Goal: Information Seeking & Learning: Find specific page/section

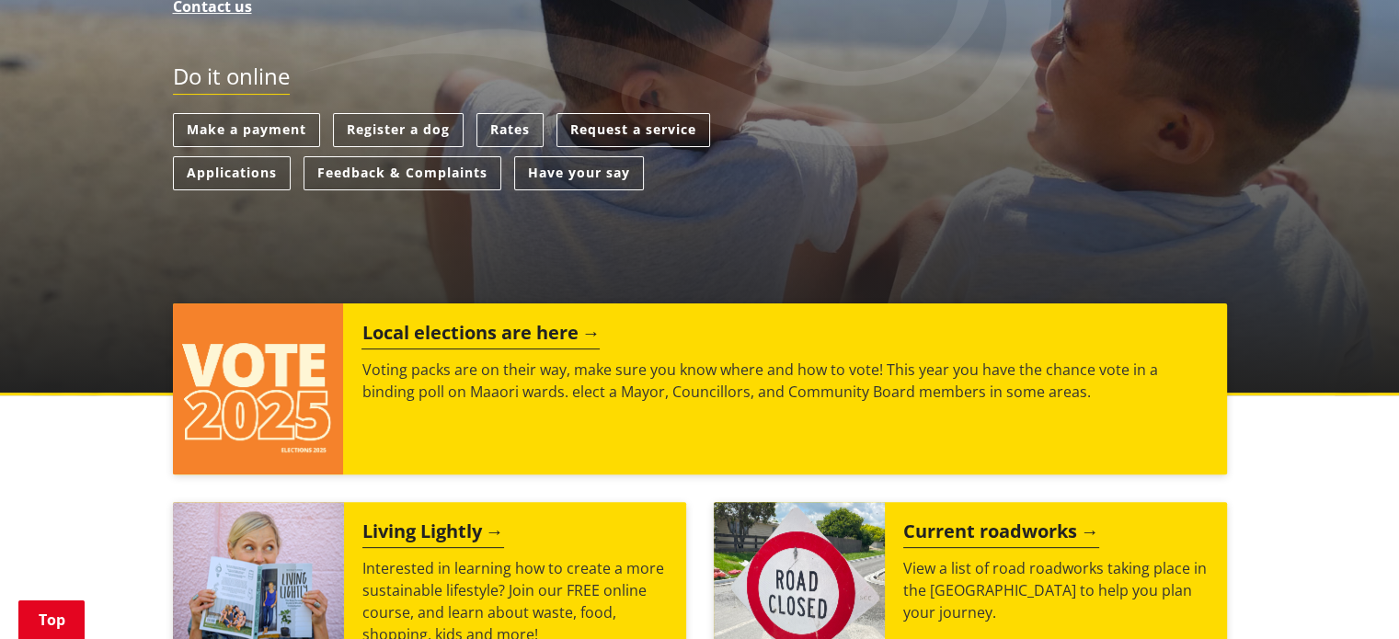
scroll to position [475, 0]
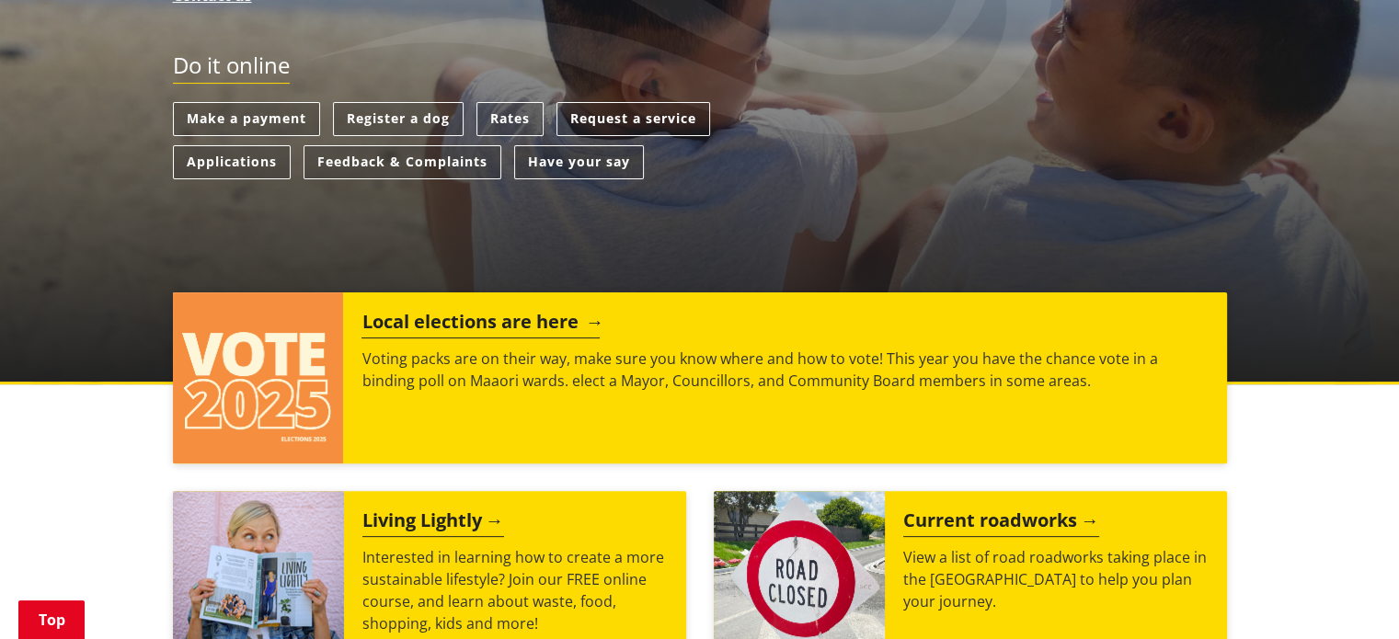
click at [492, 319] on h2 "Local elections are here" at bounding box center [480, 325] width 238 height 28
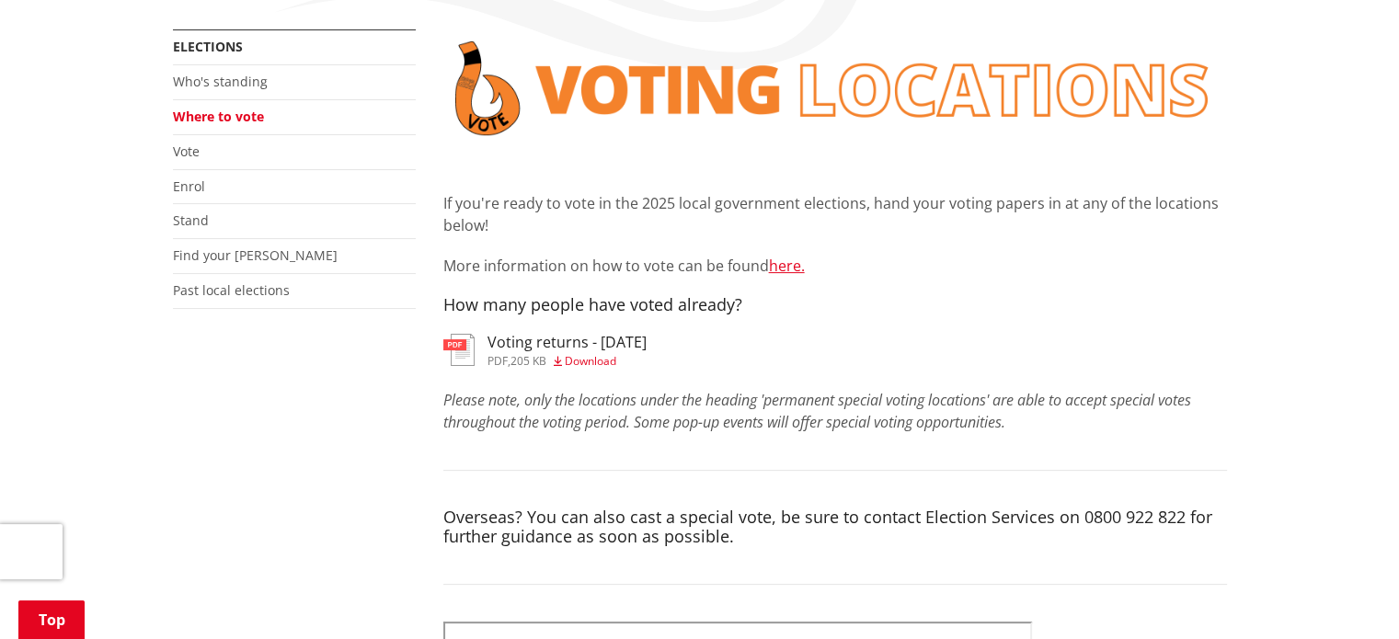
scroll to position [350, 0]
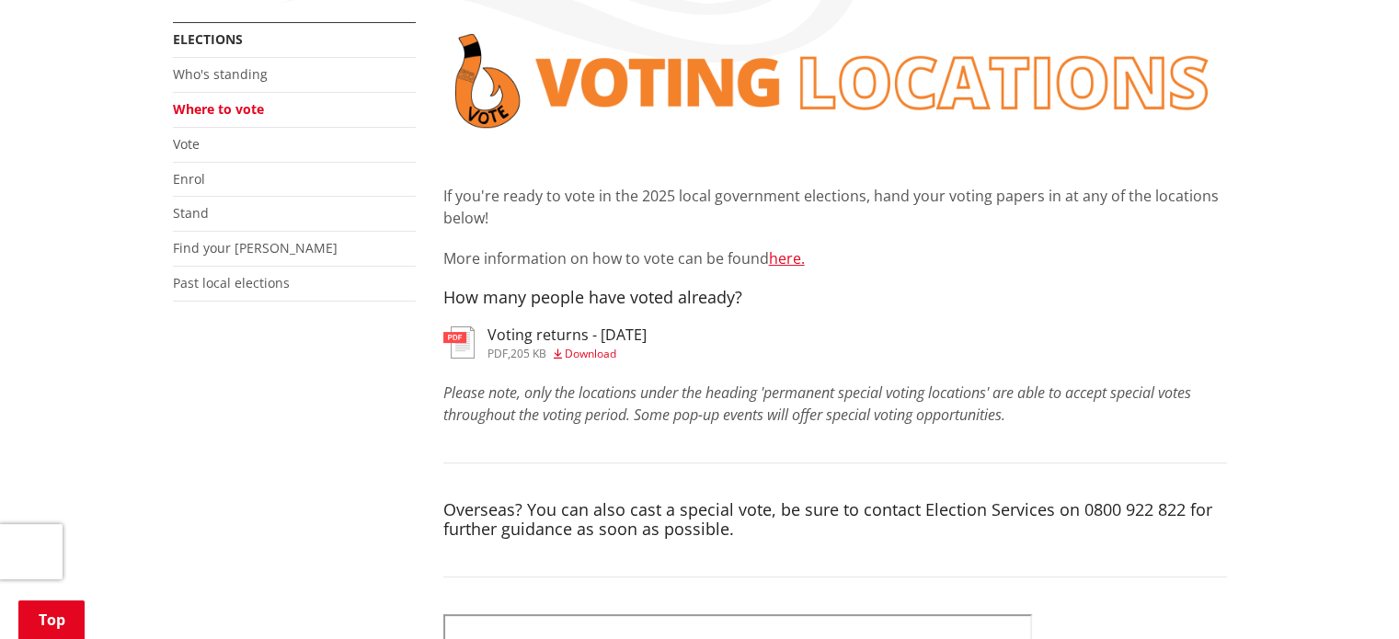
click at [494, 334] on h3 "Voting returns - 7/10/2025" at bounding box center [567, 335] width 159 height 17
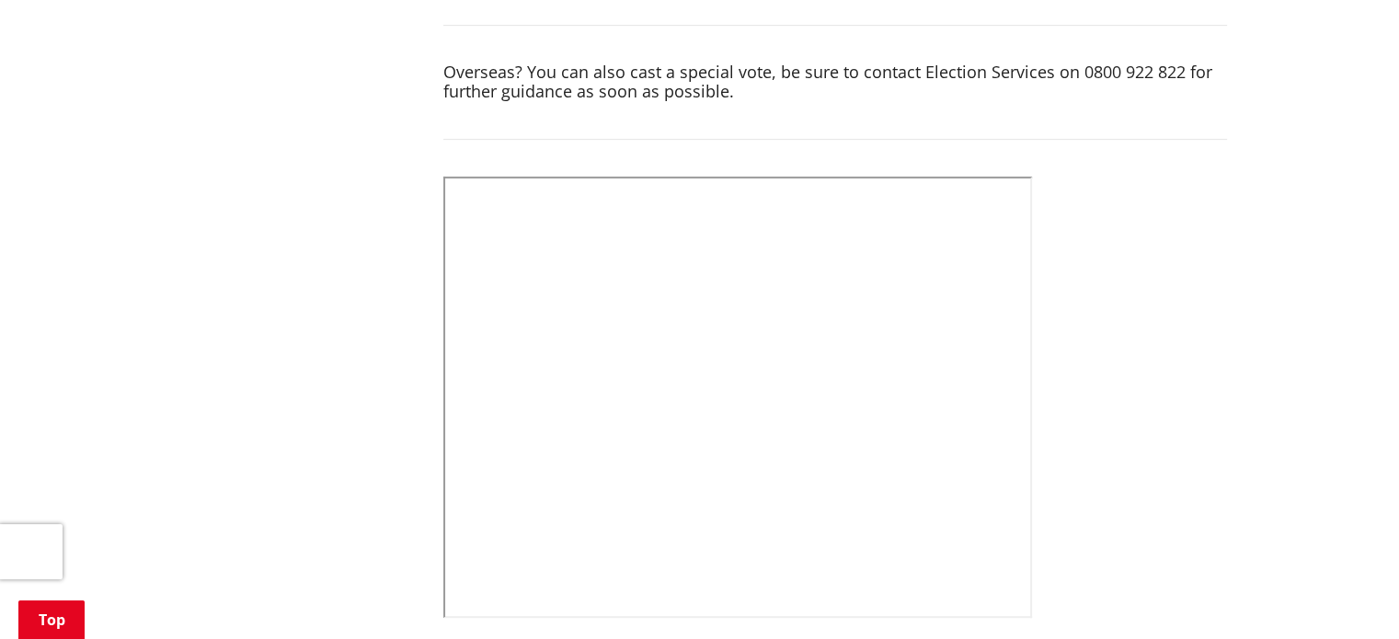
scroll to position [820, 0]
